Goal: Navigation & Orientation: Find specific page/section

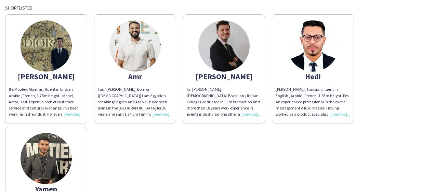
scroll to position [172, 0]
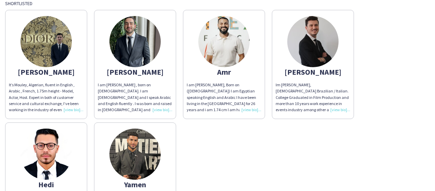
scroll to position [44, 0]
